Goal: Task Accomplishment & Management: Use online tool/utility

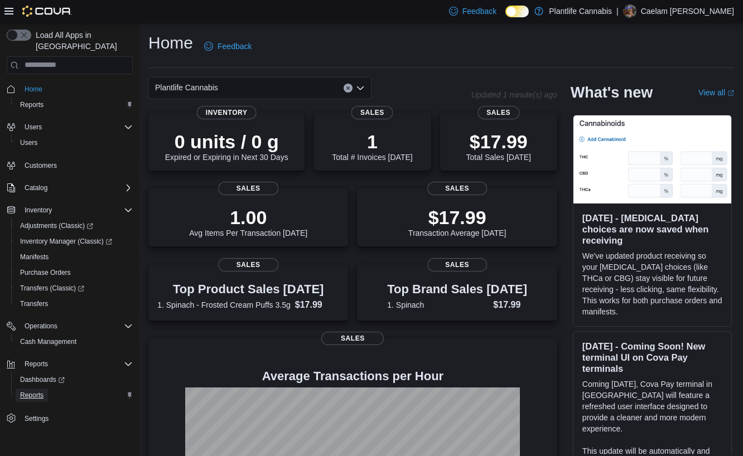
click at [35, 391] on span "Reports" at bounding box center [31, 395] width 23 height 9
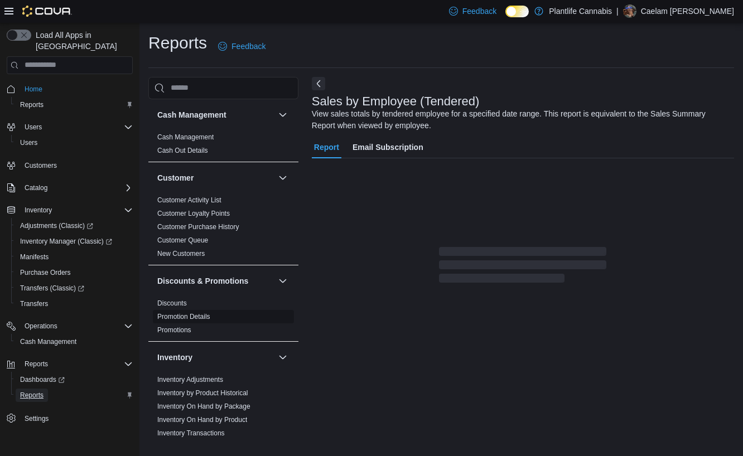
scroll to position [14, 0]
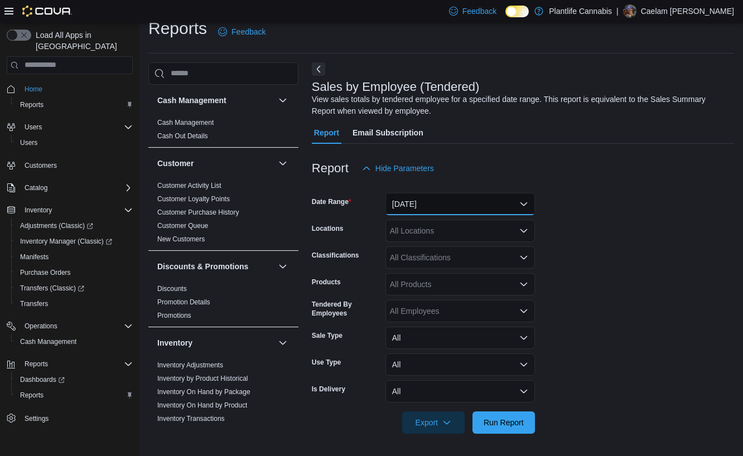
click at [419, 206] on button "Yesterday" at bounding box center [459, 204] width 149 height 22
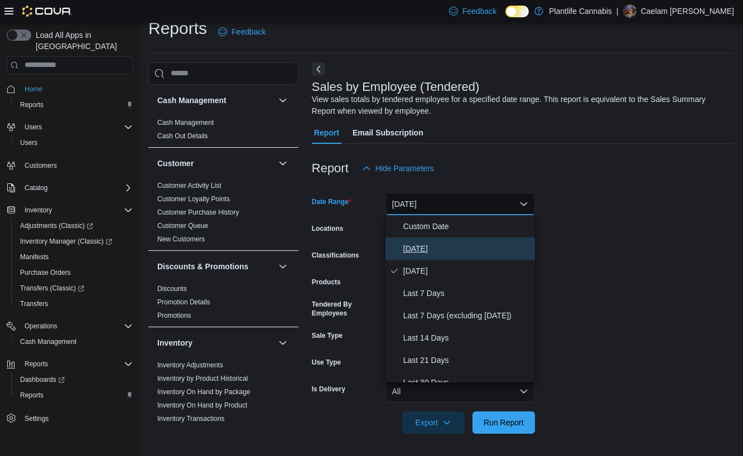
click at [432, 247] on span "Today" at bounding box center [466, 248] width 127 height 13
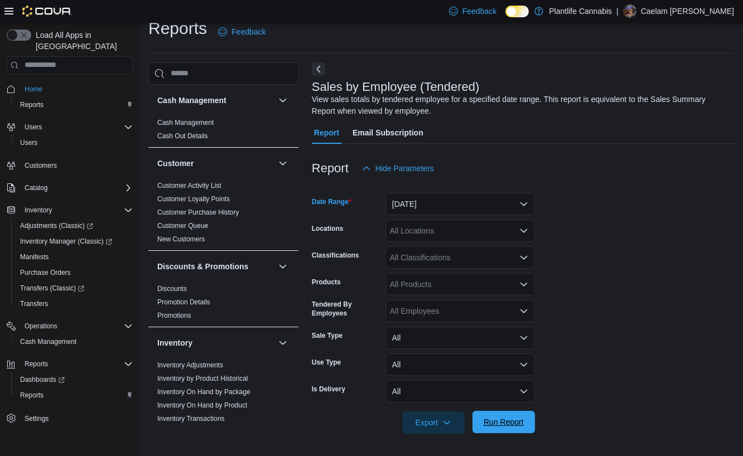
drag, startPoint x: 489, startPoint y: 419, endPoint x: 496, endPoint y: 418, distance: 7.4
click at [489, 419] on span "Run Report" at bounding box center [504, 422] width 40 height 11
